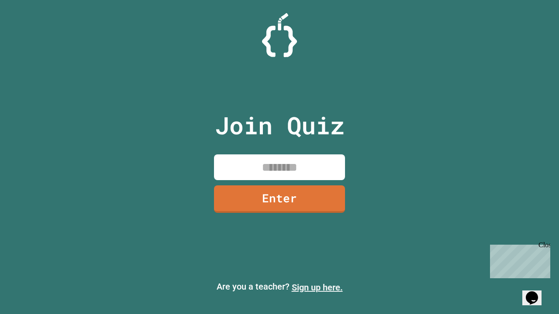
click at [317, 288] on link "Sign up here." at bounding box center [317, 288] width 51 height 10
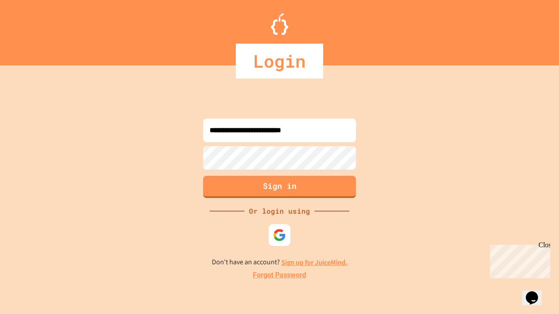
type input "**********"
